Goal: Book appointment/travel/reservation

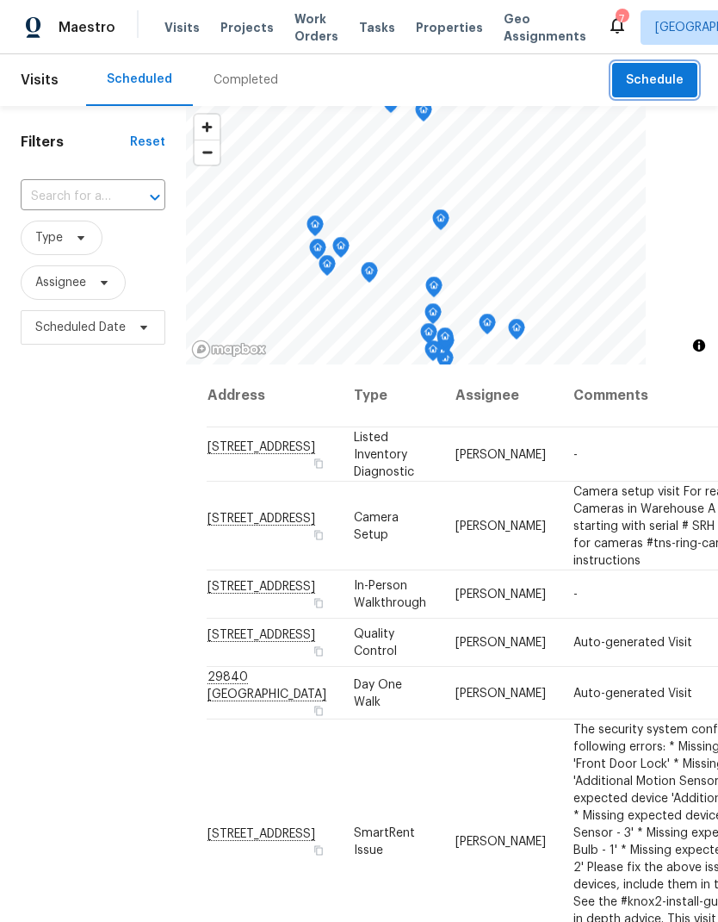
click at [655, 84] on span "Schedule" at bounding box center [655, 81] width 58 height 22
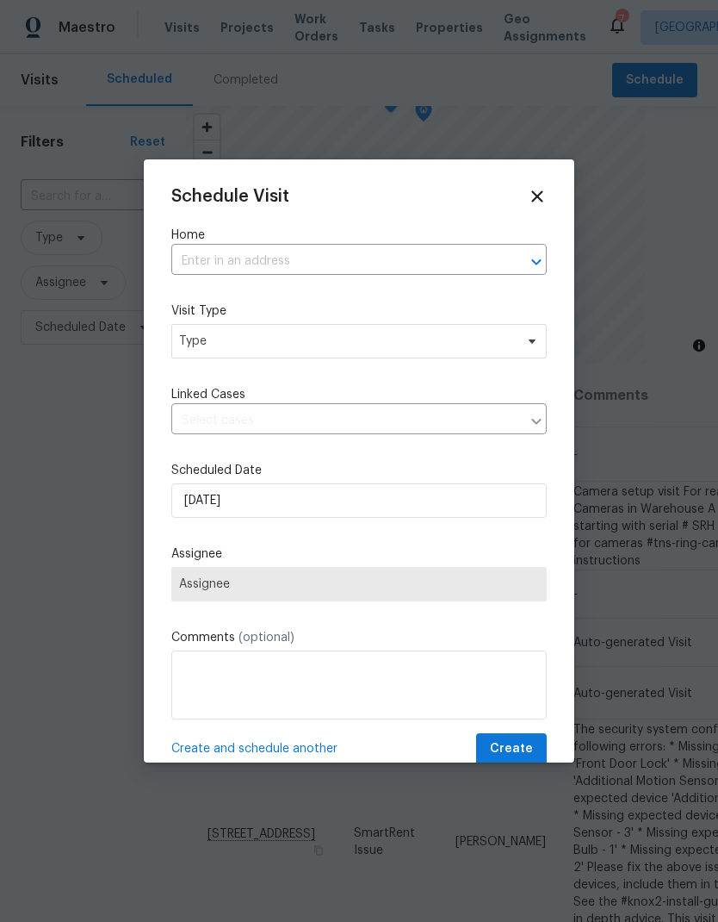
click at [491, 260] on input "text" at bounding box center [334, 261] width 327 height 27
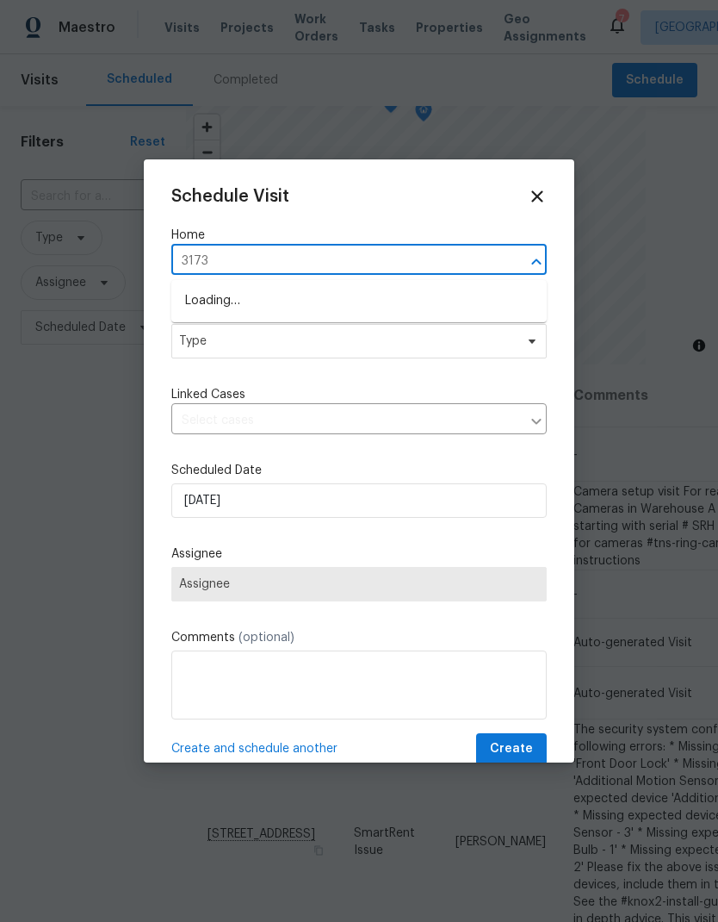
type input "31738"
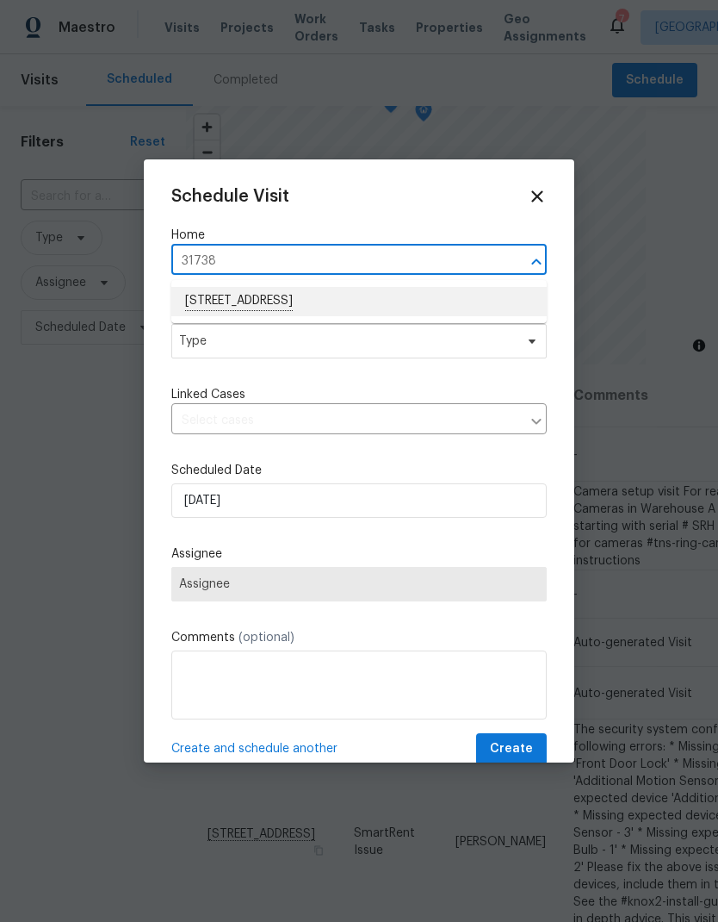
click at [227, 297] on li "[STREET_ADDRESS]" at bounding box center [359, 301] width 376 height 29
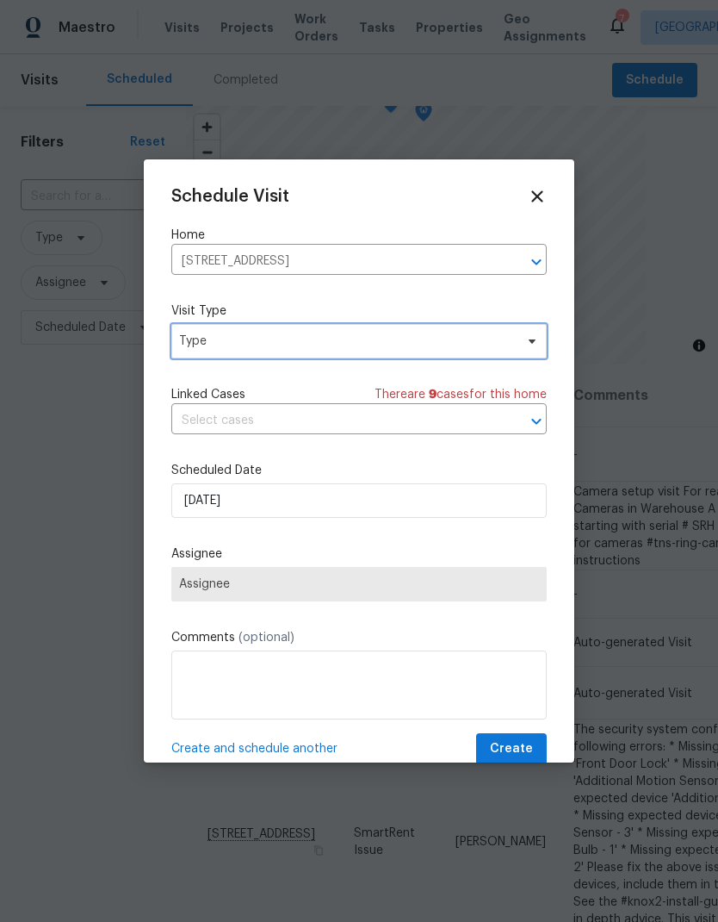
click at [214, 337] on span "Type" at bounding box center [346, 340] width 335 height 17
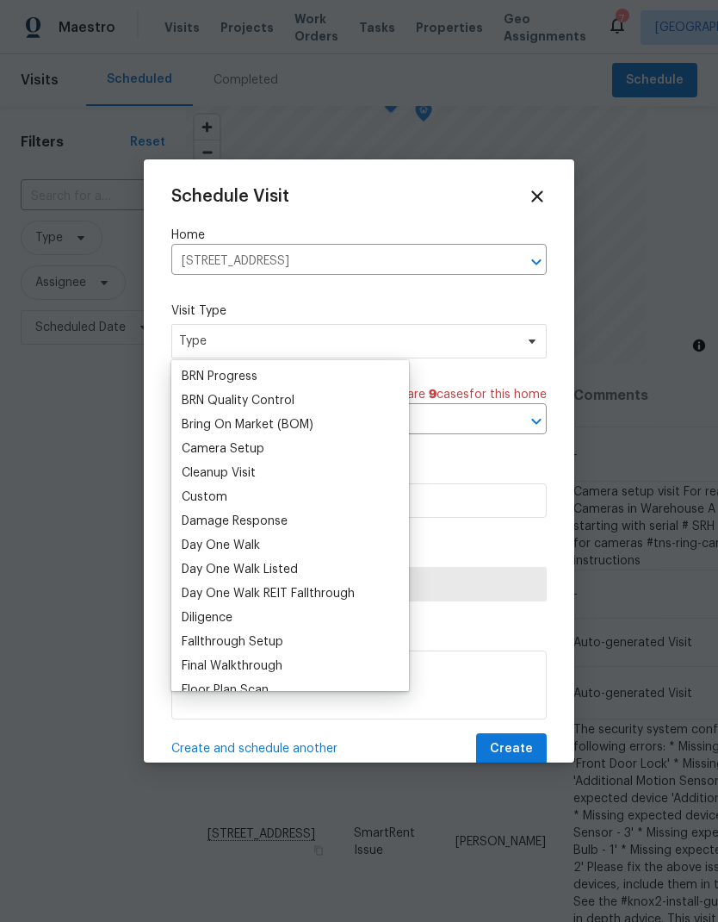
scroll to position [143, 0]
click at [193, 504] on div "Custom" at bounding box center [205, 497] width 46 height 17
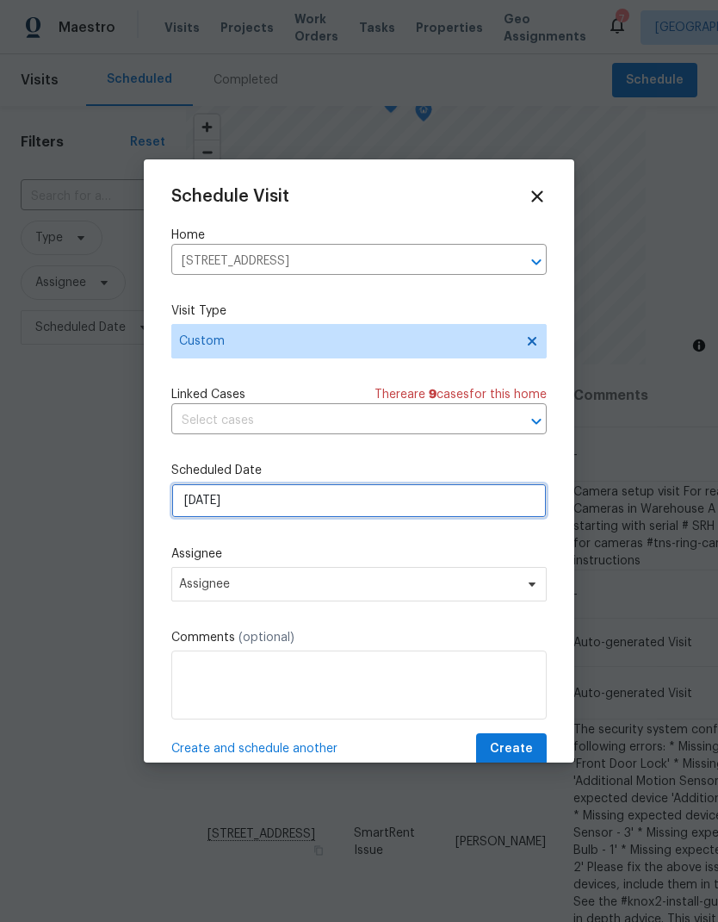
click at [260, 496] on input "[DATE]" at bounding box center [359, 500] width 376 height 34
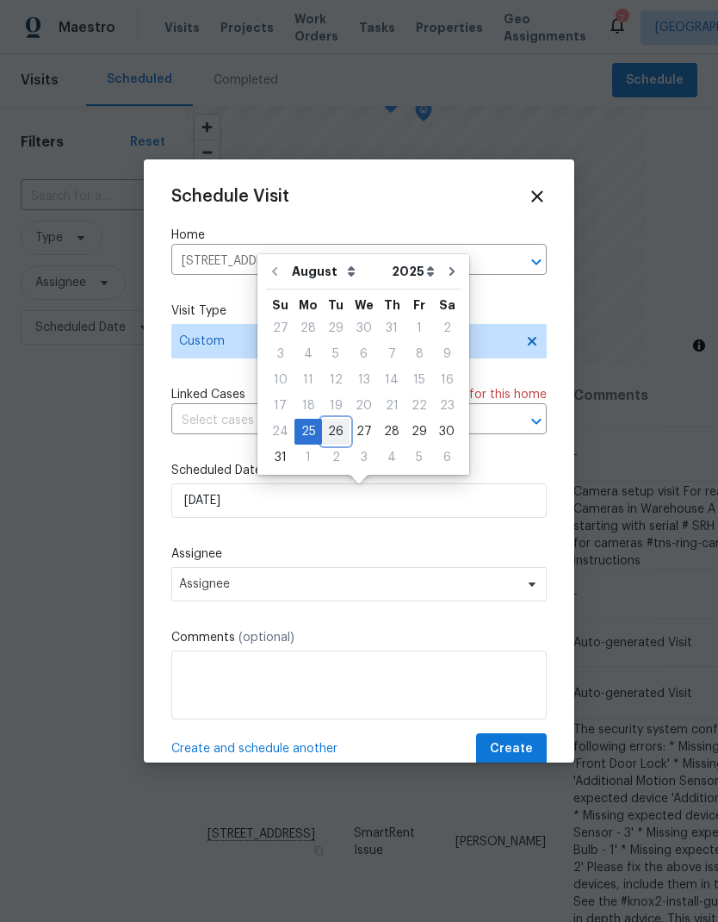
click at [332, 430] on div "26" at bounding box center [336, 431] width 28 height 24
type input "[DATE]"
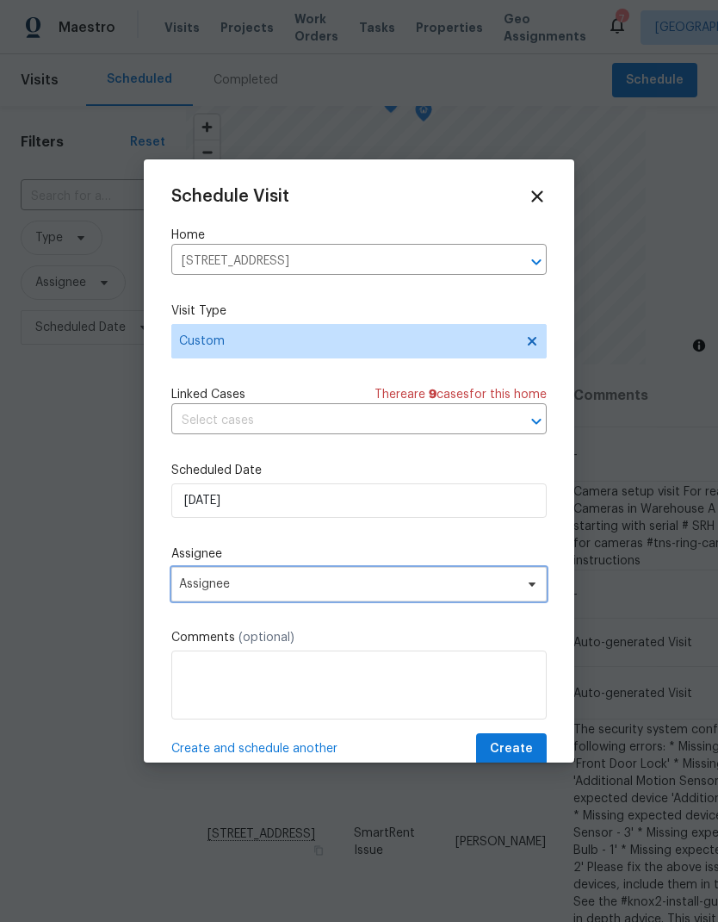
click at [367, 584] on span "Assignee" at bounding box center [348, 584] width 338 height 14
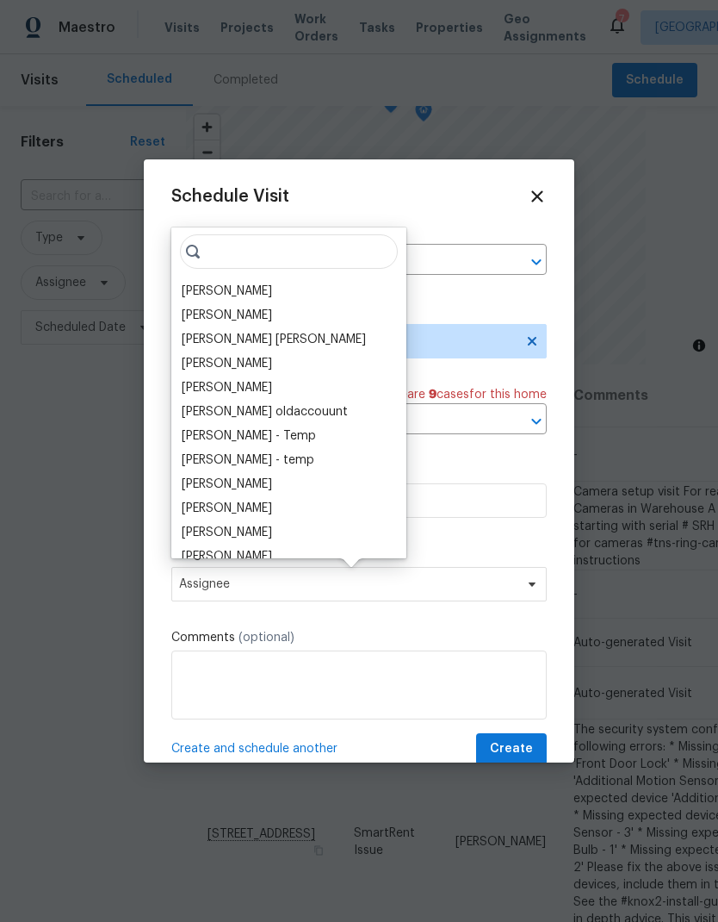
click at [205, 284] on div "[PERSON_NAME]" at bounding box center [227, 291] width 90 height 17
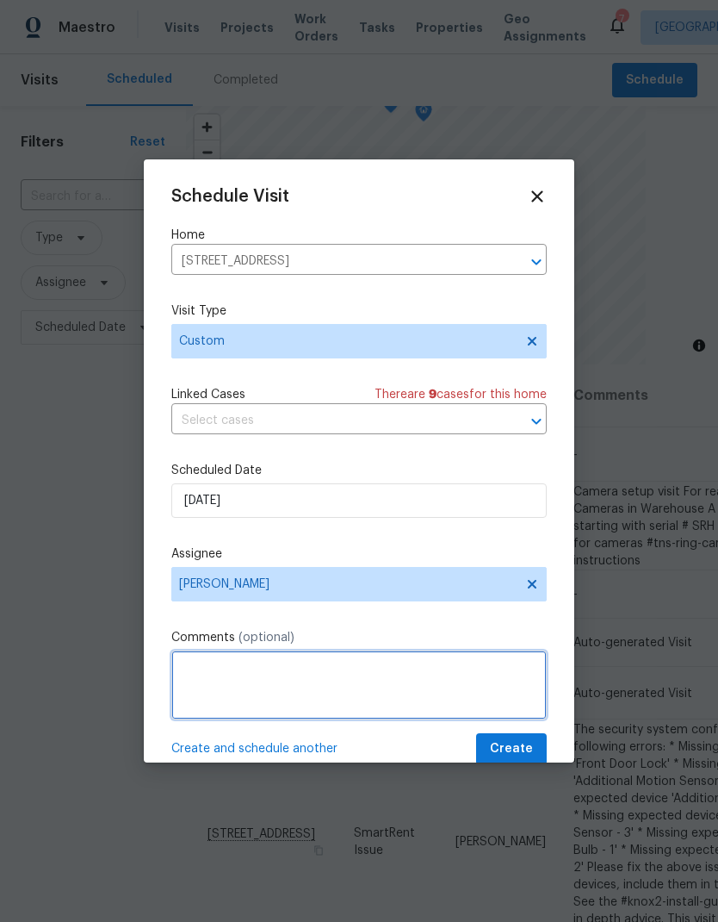
click at [200, 656] on textarea at bounding box center [359, 684] width 376 height 69
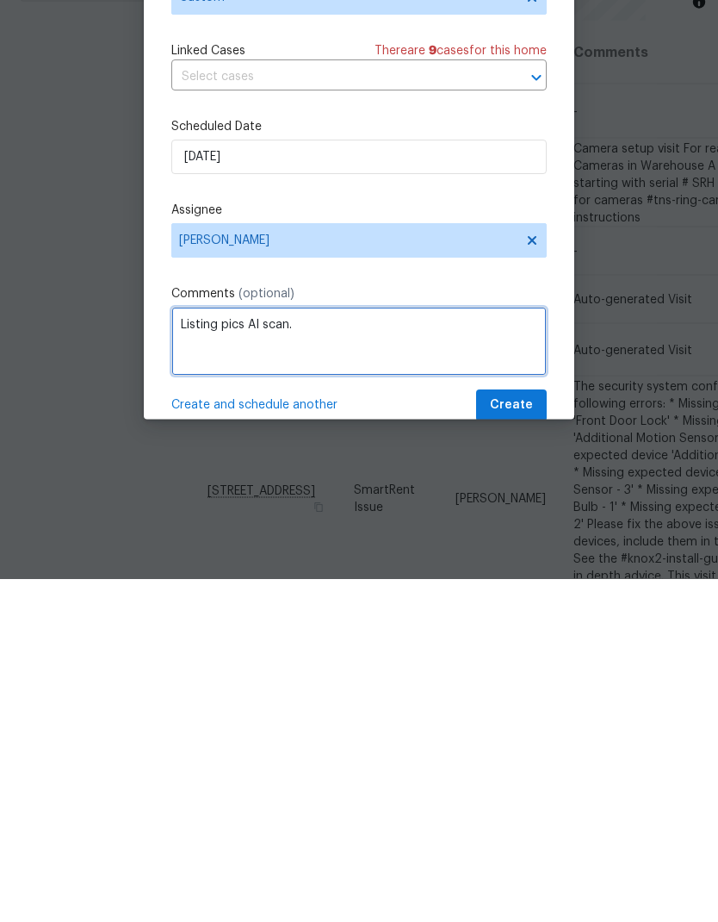
click at [245, 650] on textarea "Listing pics AI scan." at bounding box center [359, 684] width 376 height 69
type textarea "Listing pics, AI scan."
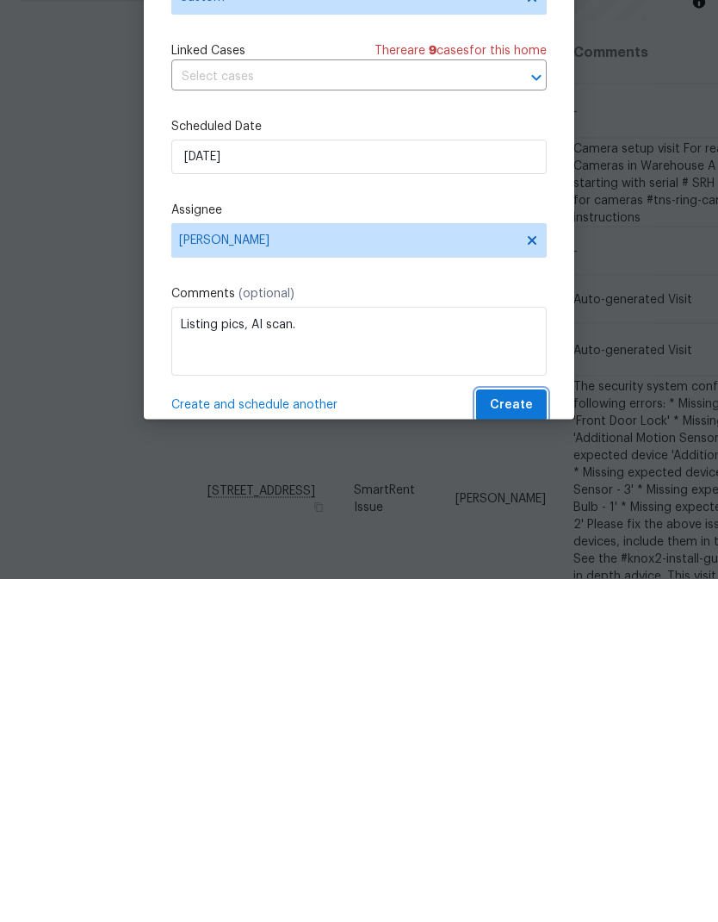
click at [524, 738] on span "Create" at bounding box center [511, 749] width 43 height 22
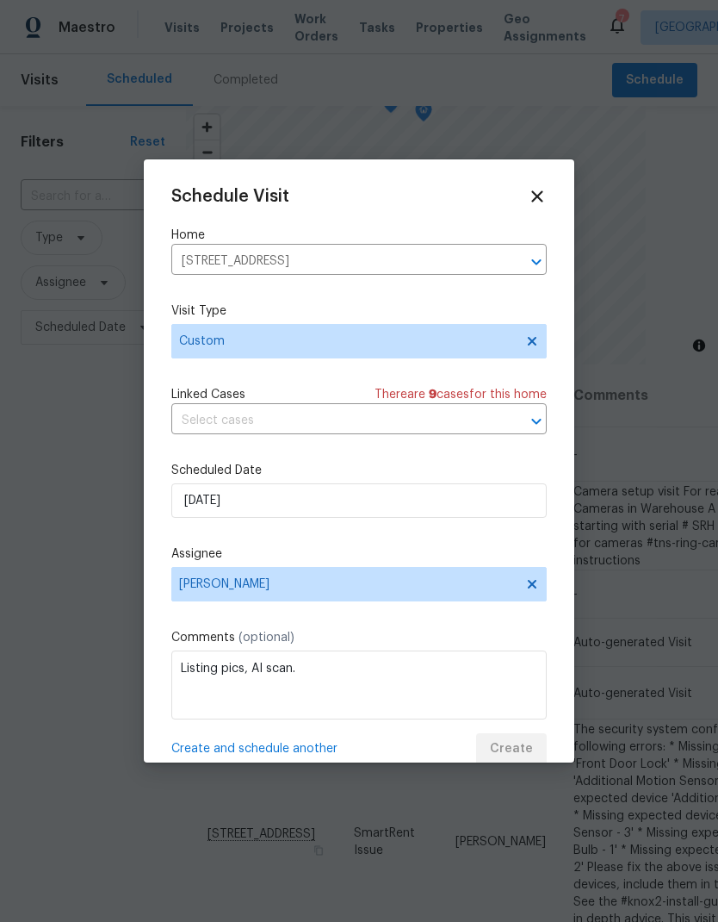
scroll to position [0, 0]
